Goal: Information Seeking & Learning: Understand process/instructions

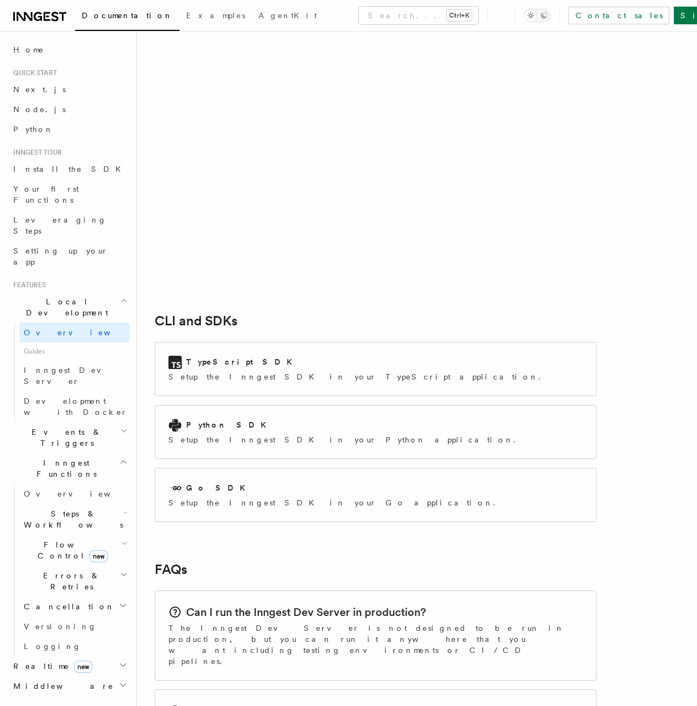
scroll to position [1325, 0]
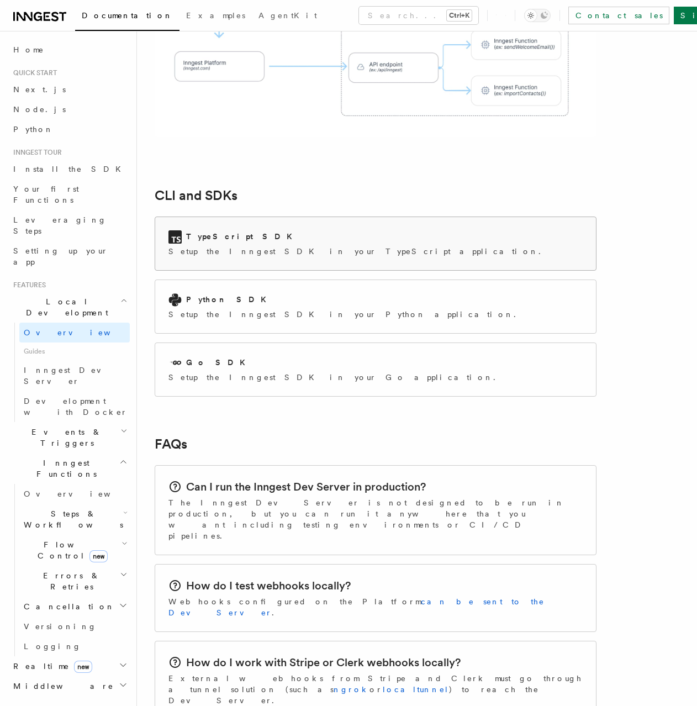
click at [227, 231] on h2 "TypeScript SDK" at bounding box center [242, 236] width 113 height 11
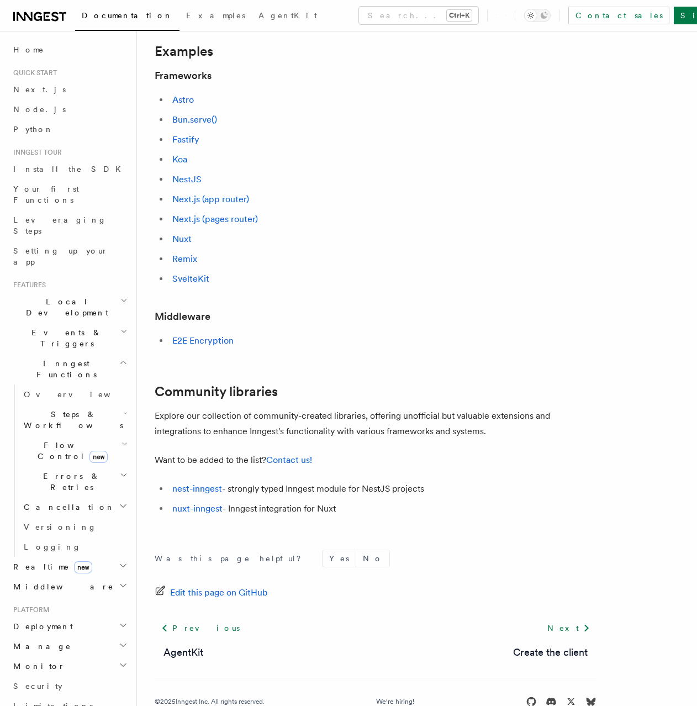
scroll to position [501, 0]
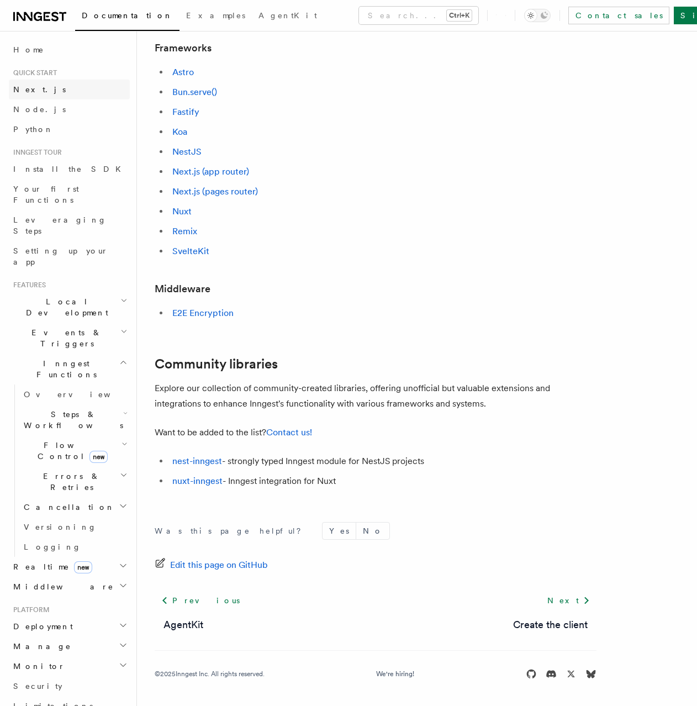
click at [31, 88] on span "Next.js" at bounding box center [39, 89] width 52 height 9
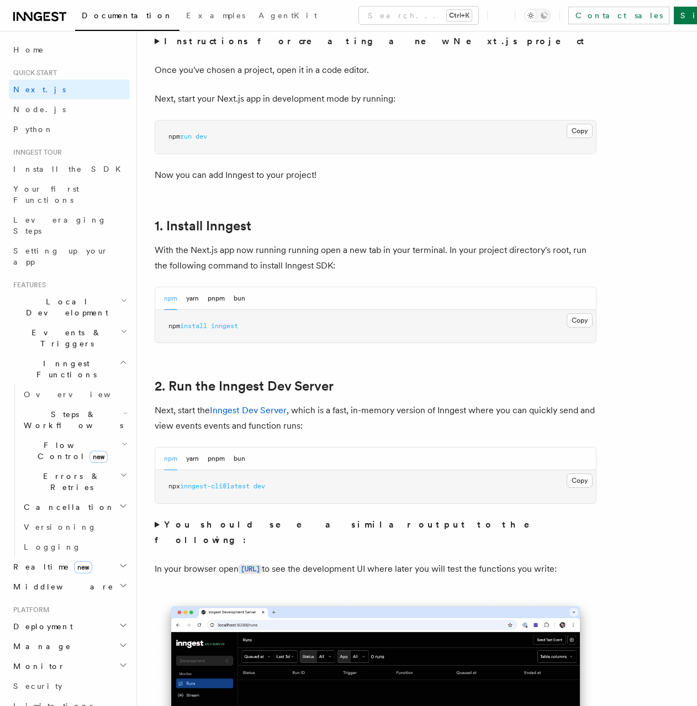
scroll to position [442, 0]
click at [578, 483] on button "Copy Copied" at bounding box center [580, 480] width 26 height 14
